Goal: Transaction & Acquisition: Purchase product/service

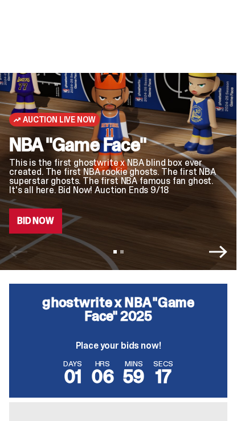
scroll to position [50, 0]
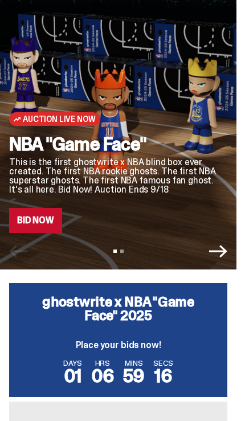
click at [48, 226] on link "Bid Now" at bounding box center [35, 220] width 53 height 25
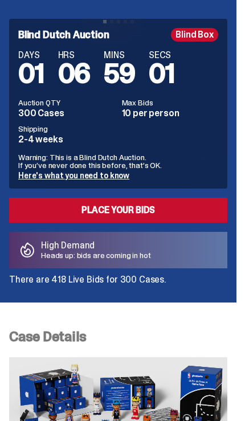
scroll to position [356, 0]
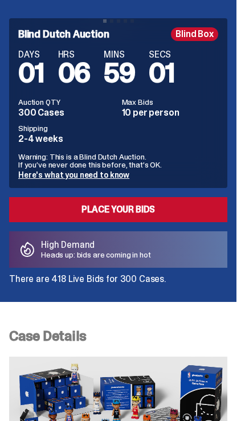
click at [199, 217] on link "Place your Bids" at bounding box center [118, 209] width 218 height 25
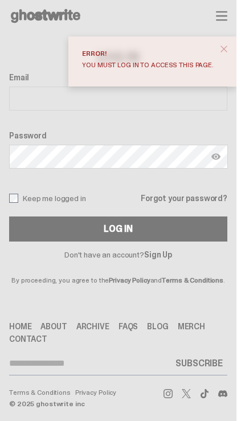
click at [200, 103] on input "Email" at bounding box center [118, 98] width 218 height 24
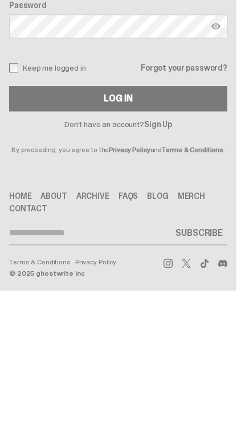
click at [166, 249] on link "Sign Up" at bounding box center [158, 254] width 28 height 10
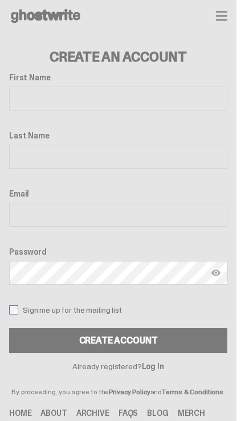
click at [187, 97] on input "First Name" at bounding box center [118, 98] width 218 height 24
type input "*"
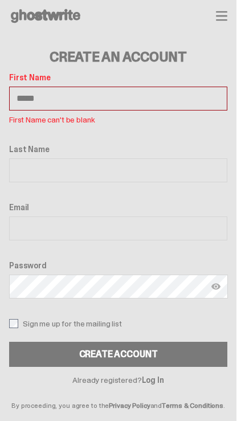
type input "*****"
click at [23, 166] on input "Last Name" at bounding box center [118, 170] width 218 height 24
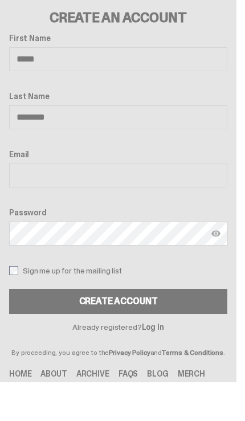
type input "********"
click at [34, 203] on input "Email" at bounding box center [118, 215] width 218 height 24
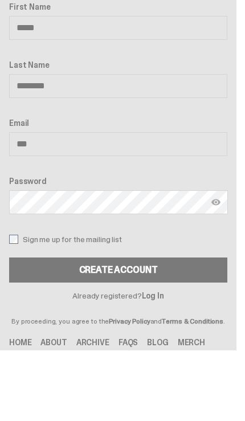
type input "**********"
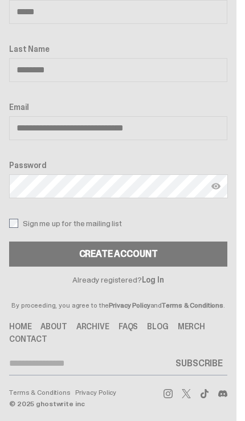
scroll to position [86, 0]
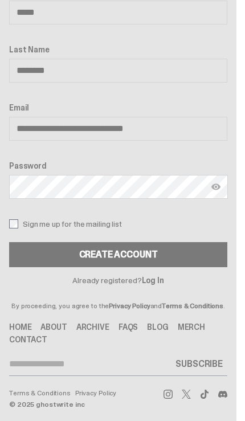
click at [218, 186] on img at bounding box center [215, 186] width 9 height 9
click at [188, 255] on button "Create Account" at bounding box center [118, 254] width 218 height 25
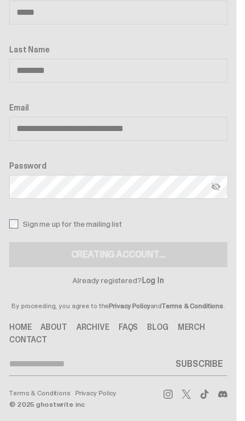
scroll to position [86, 0]
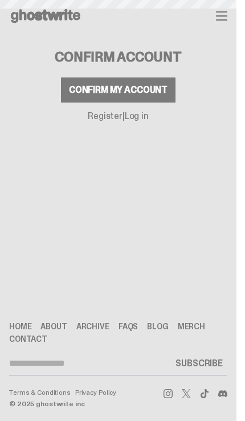
click at [147, 80] on button "Confirm my account" at bounding box center [118, 89] width 114 height 25
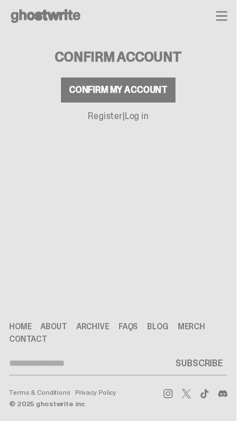
click at [144, 92] on div "Confirm my account" at bounding box center [118, 89] width 98 height 9
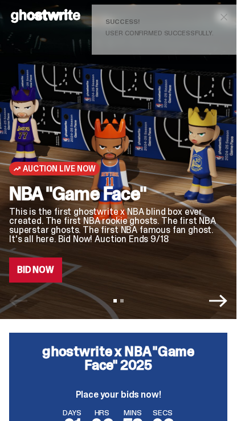
click at [41, 271] on link "Bid Now" at bounding box center [35, 269] width 53 height 25
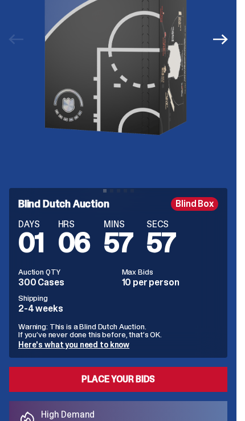
scroll to position [187, 0]
click at [116, 342] on link "Here's what you need to know" at bounding box center [73, 344] width 111 height 10
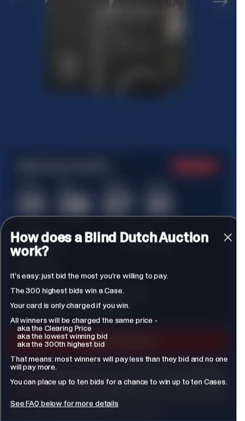
scroll to position [225, 0]
click at [230, 244] on span "close" at bounding box center [228, 237] width 14 height 14
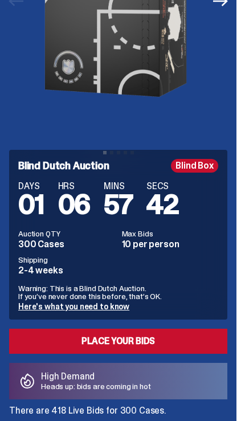
click at [184, 338] on link "Place your Bids" at bounding box center [118, 340] width 218 height 25
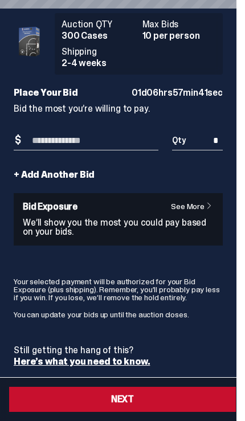
scroll to position [16, 0]
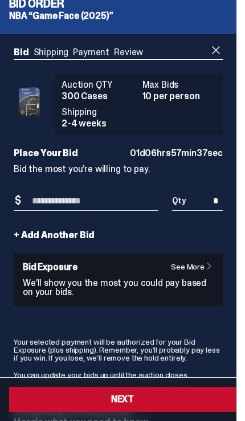
click at [139, 205] on input "Bid Amount" at bounding box center [86, 201] width 145 height 19
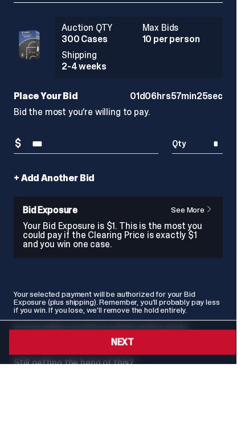
type input "***"
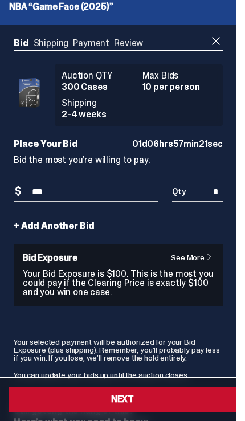
click at [151, 411] on button "Next" at bounding box center [122, 398] width 226 height 25
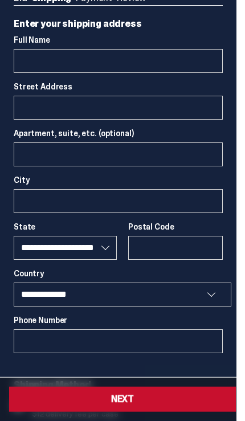
click at [199, 285] on select "**********" at bounding box center [122, 294] width 217 height 24
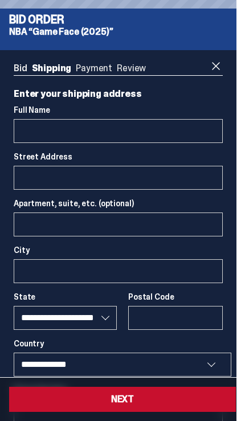
select select
select select "**"
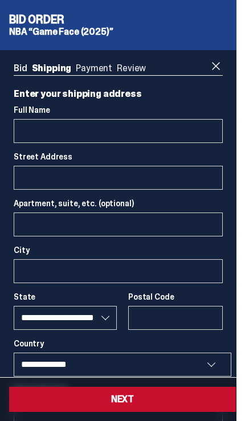
click at [222, 68] on span at bounding box center [216, 66] width 14 height 14
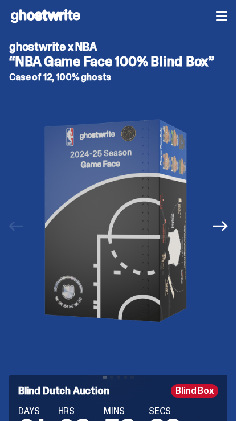
click at [225, 19] on icon "button" at bounding box center [221, 16] width 10 height 8
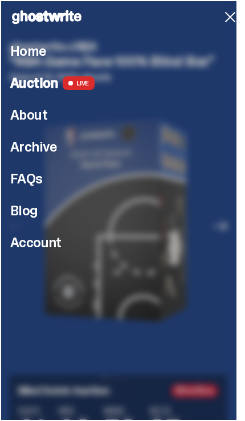
click at [48, 151] on span "Archive" at bounding box center [33, 147] width 47 height 14
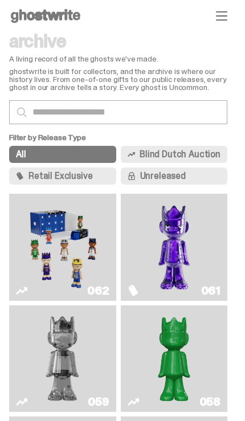
click at [113, 177] on button "Retail Exclusive" at bounding box center [62, 175] width 107 height 17
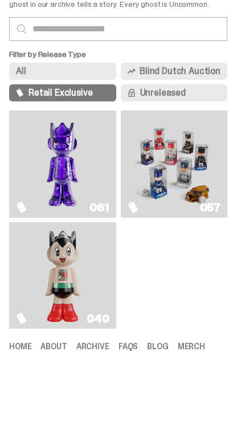
scroll to position [84, 0]
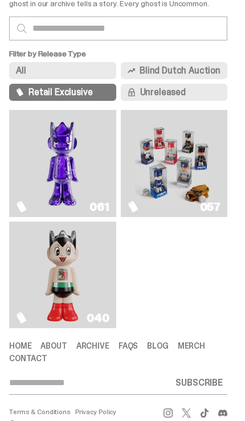
click at [101, 310] on link "040" at bounding box center [62, 275] width 93 height 98
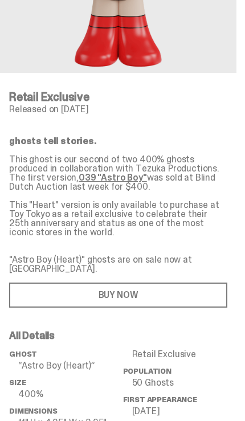
scroll to position [321, 0]
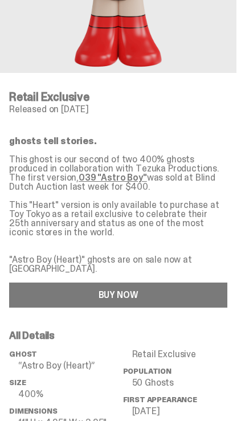
click at [159, 282] on link "BUY NOW" at bounding box center [118, 294] width 218 height 25
